Goal: Task Accomplishment & Management: Manage account settings

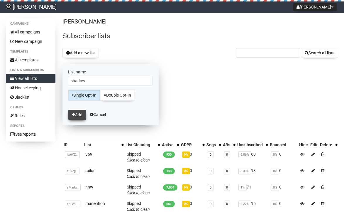
type input "shadow"
click at [79, 113] on button "Add" at bounding box center [77, 115] width 18 height 10
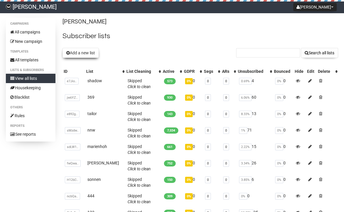
click at [80, 51] on button "Add a new list" at bounding box center [80, 53] width 36 height 10
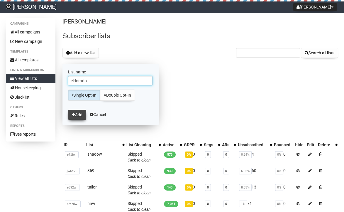
type input "eldorado"
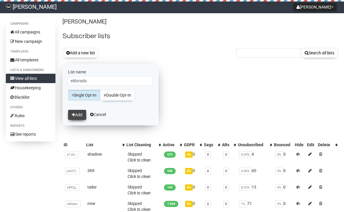
click at [75, 117] on button "Add" at bounding box center [77, 115] width 18 height 10
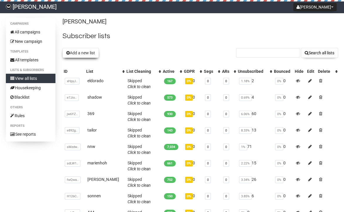
click at [82, 53] on button "Add a new list" at bounding box center [80, 53] width 36 height 10
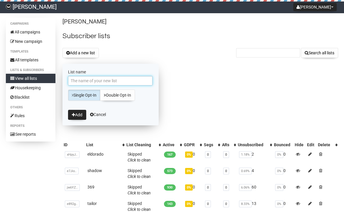
click at [95, 76] on input "List name" at bounding box center [110, 80] width 84 height 9
type input "bio"
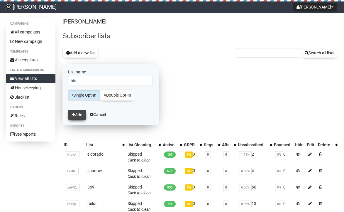
click at [70, 113] on button "Add" at bounding box center [77, 115] width 18 height 10
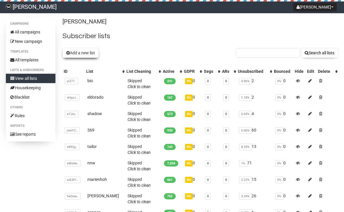
click at [88, 54] on button "Add a new list" at bounding box center [80, 53] width 36 height 10
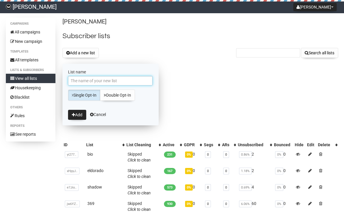
click at [122, 81] on input "List name" at bounding box center [110, 80] width 84 height 9
type input "[PERSON_NAME]"
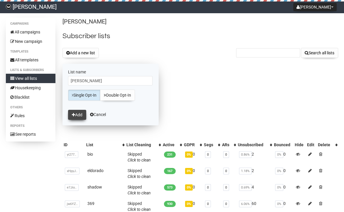
click at [77, 114] on button "Add" at bounding box center [77, 115] width 18 height 10
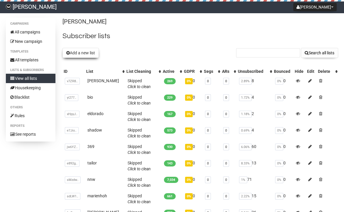
click at [81, 51] on button "Add a new list" at bounding box center [80, 53] width 36 height 10
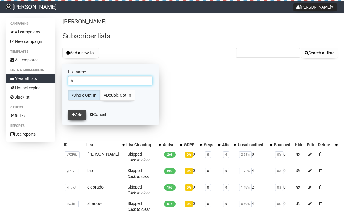
type input "6"
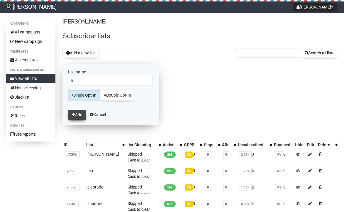
click at [83, 111] on button "Add" at bounding box center [77, 115] width 18 height 10
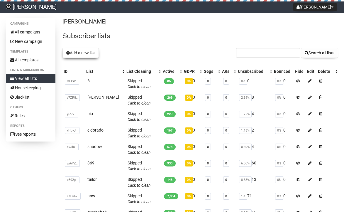
click at [71, 52] on button "Add a new list" at bounding box center [80, 53] width 36 height 10
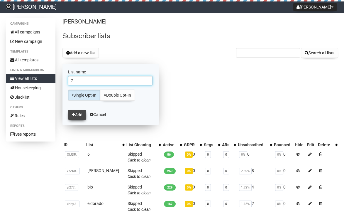
type input "7"
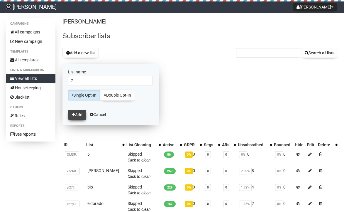
click at [74, 116] on icon "submit" at bounding box center [73, 115] width 3 height 4
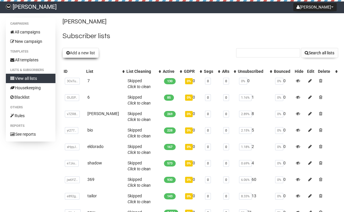
click at [82, 52] on button "Add a new list" at bounding box center [80, 53] width 36 height 10
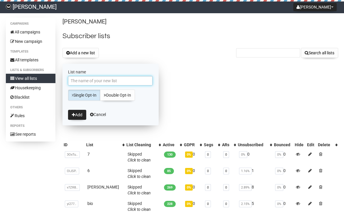
click at [94, 77] on input "List name" at bounding box center [110, 80] width 84 height 9
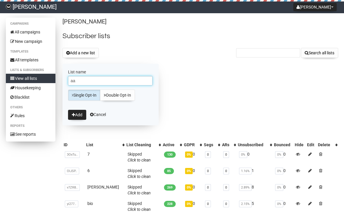
drag, startPoint x: 90, startPoint y: 80, endPoint x: 44, endPoint y: 81, distance: 45.8
click at [44, 81] on div "Campaigns All campaigns New campaign Templates All templates Lists & subscriber…" at bounding box center [172, 178] width 332 height 320
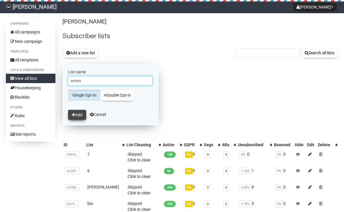
type input "wmm"
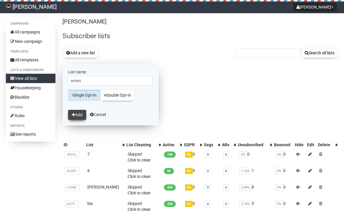
click at [83, 111] on button "Add" at bounding box center [77, 115] width 18 height 10
